Goal: Register for event/course

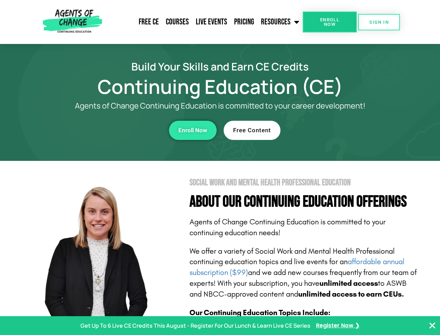
click at [220, 167] on section "Social Work and Mental Health Professional Education About Our Continuing Educa…" at bounding box center [220, 307] width 440 height 293
click at [330, 22] on span "Enroll Now" at bounding box center [330, 21] width 32 height 9
click at [379, 22] on span "SIGN IN" at bounding box center [380, 22] width 20 height 5
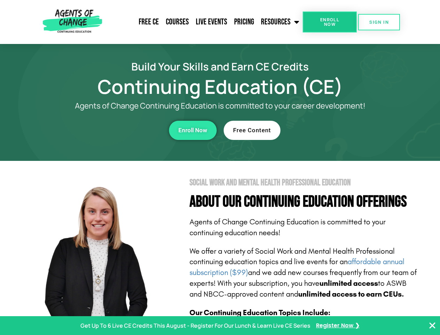
click at [121, 130] on div "Enroll Now" at bounding box center [121, 130] width 192 height 19
click at [193, 130] on span "Enroll Now" at bounding box center [193, 130] width 29 height 6
click at [320, 130] on div "Free Content" at bounding box center [320, 130] width 192 height 19
